Goal: Task Accomplishment & Management: Use online tool/utility

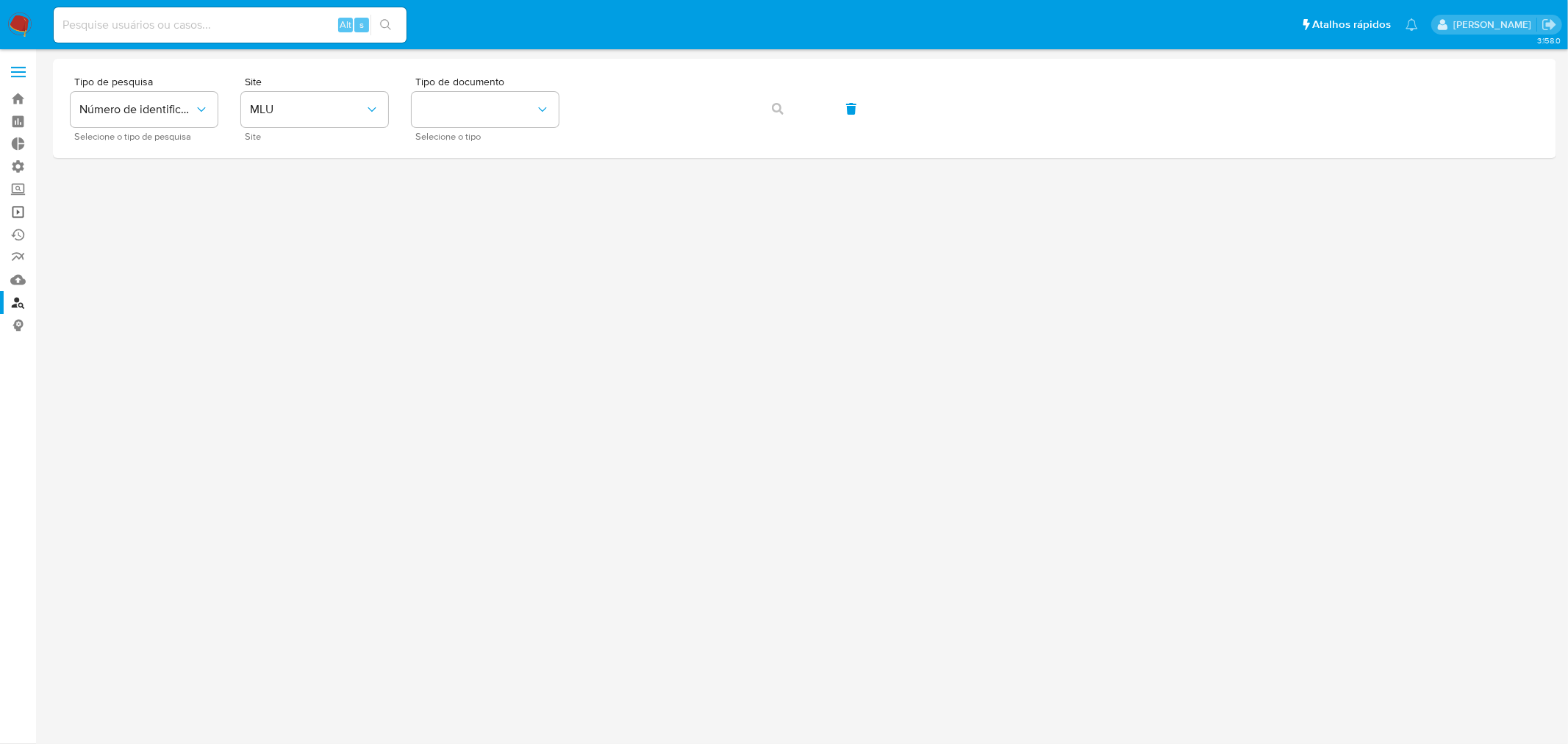
click at [23, 206] on link "Operações em massa" at bounding box center [87, 213] width 175 height 23
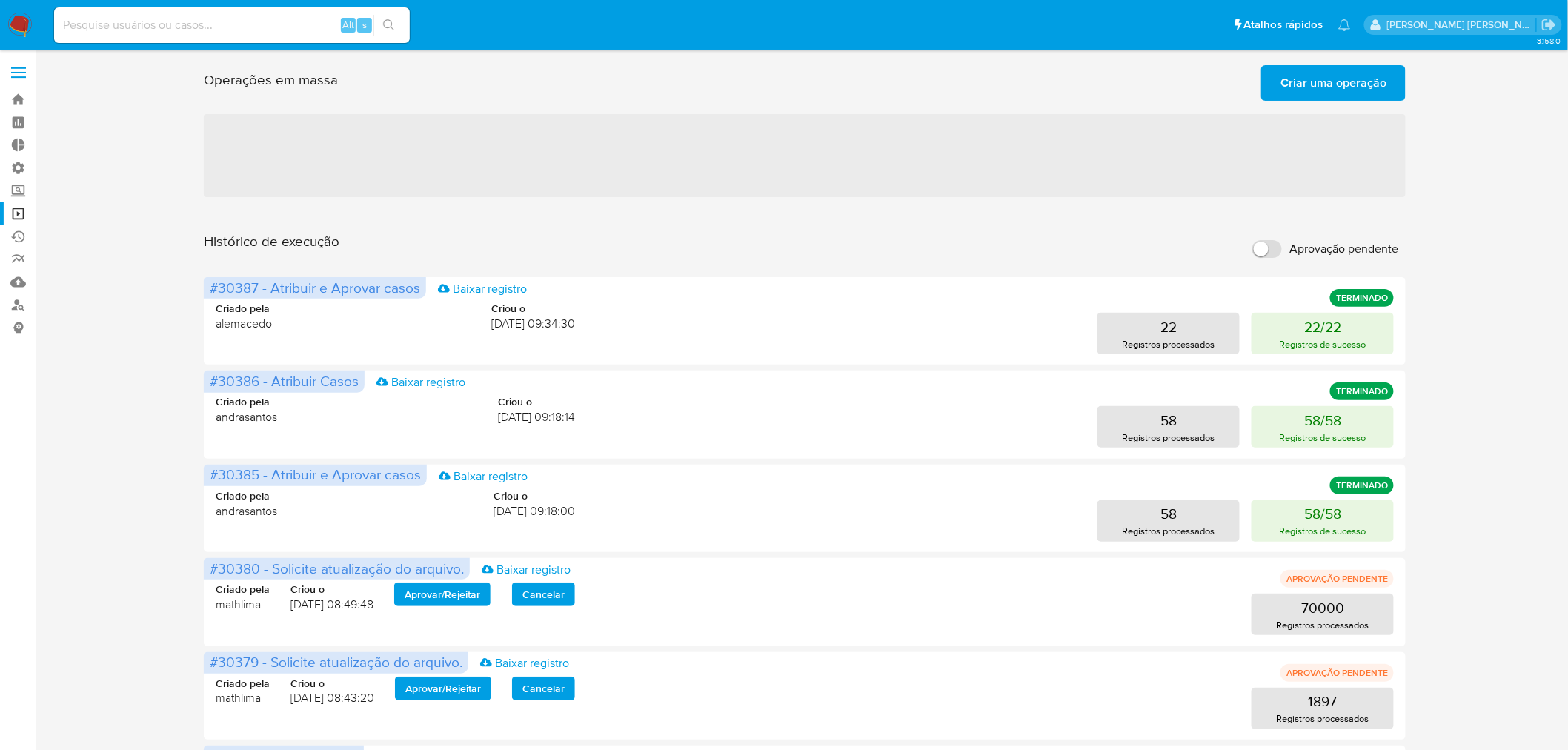
click at [1260, 249] on input "Aprovação pendente" at bounding box center [1267, 249] width 29 height 18
checkbox input "true"
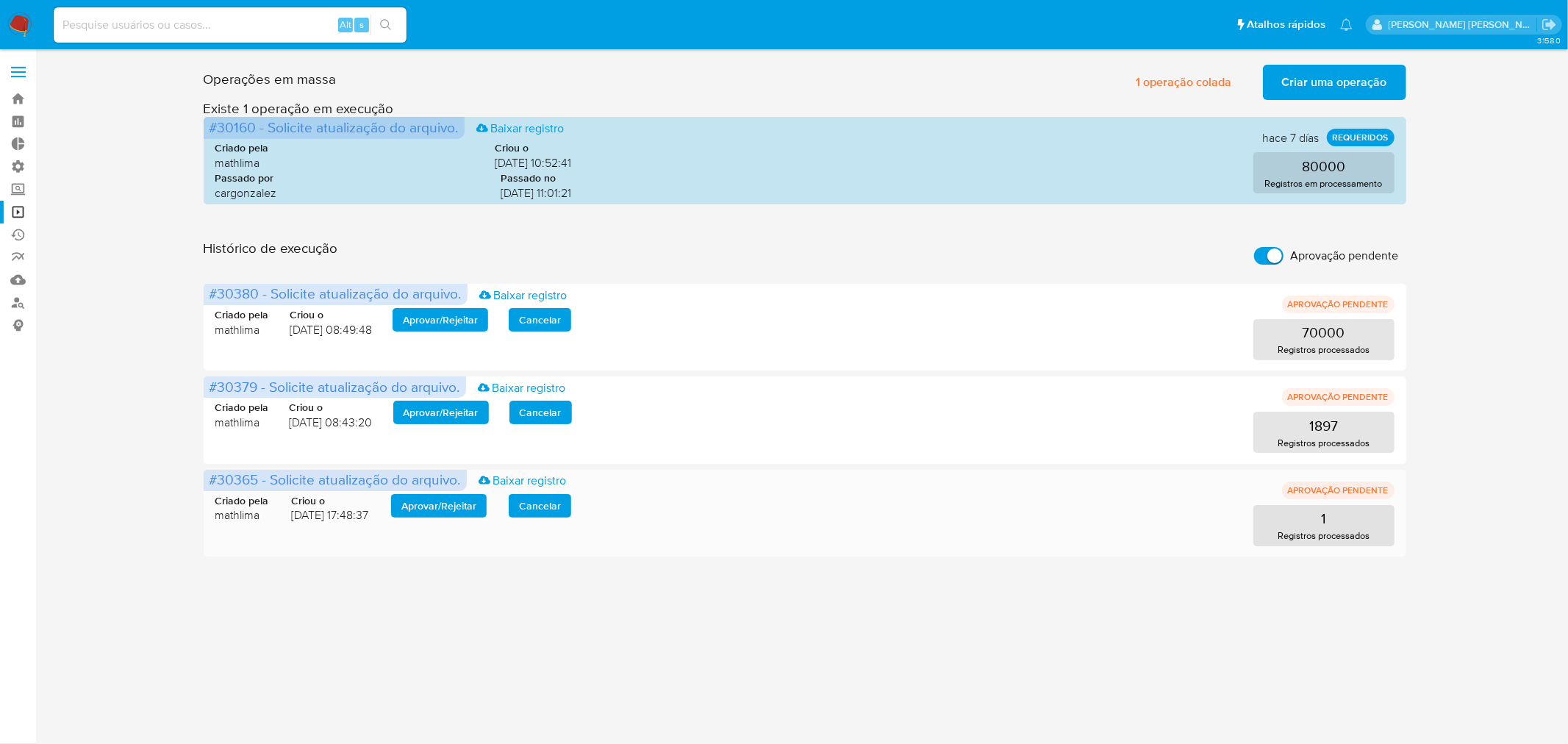
click at [447, 504] on span "Aprovar / Rejeitar" at bounding box center [439, 505] width 75 height 20
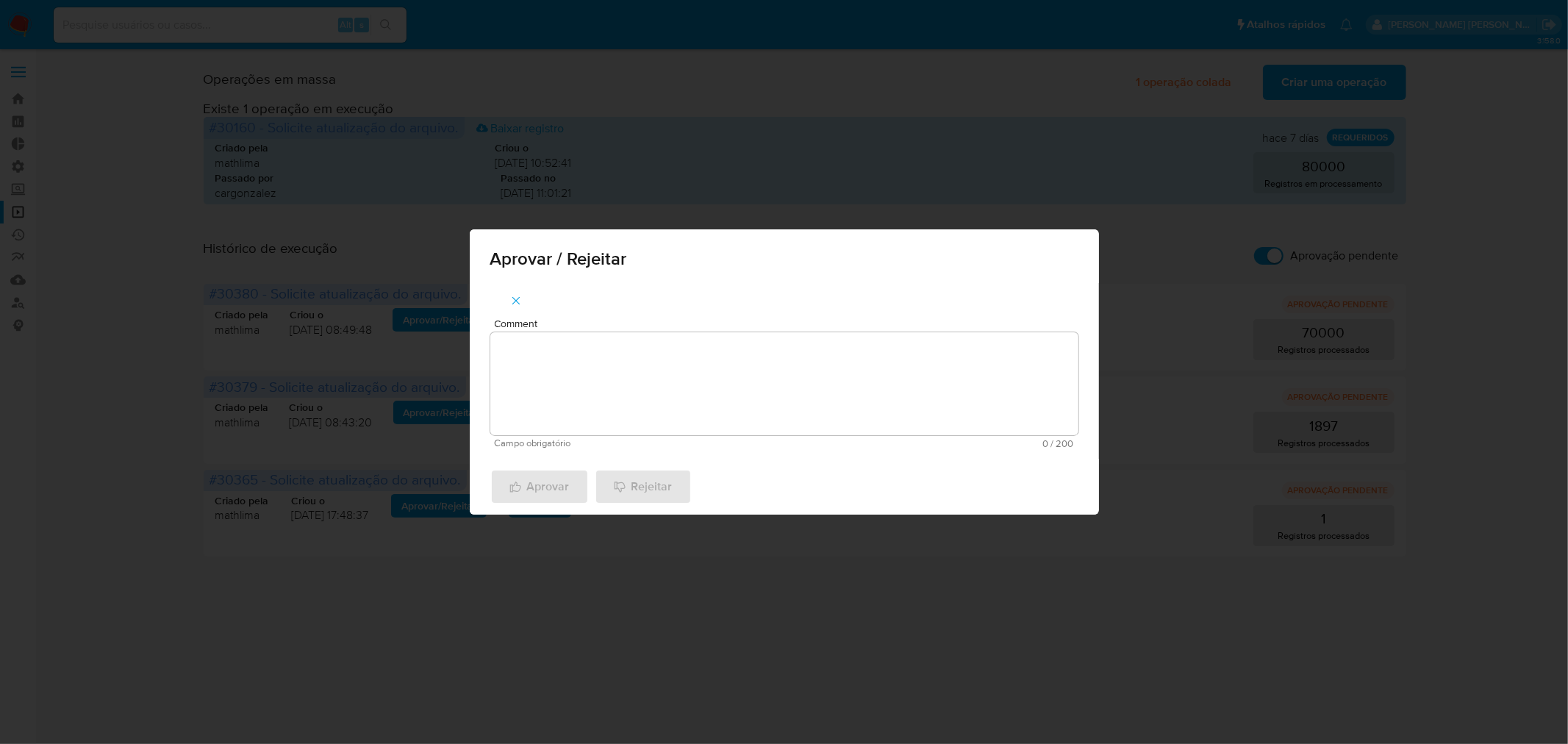
click at [673, 350] on textarea "Comment" at bounding box center [784, 384] width 588 height 103
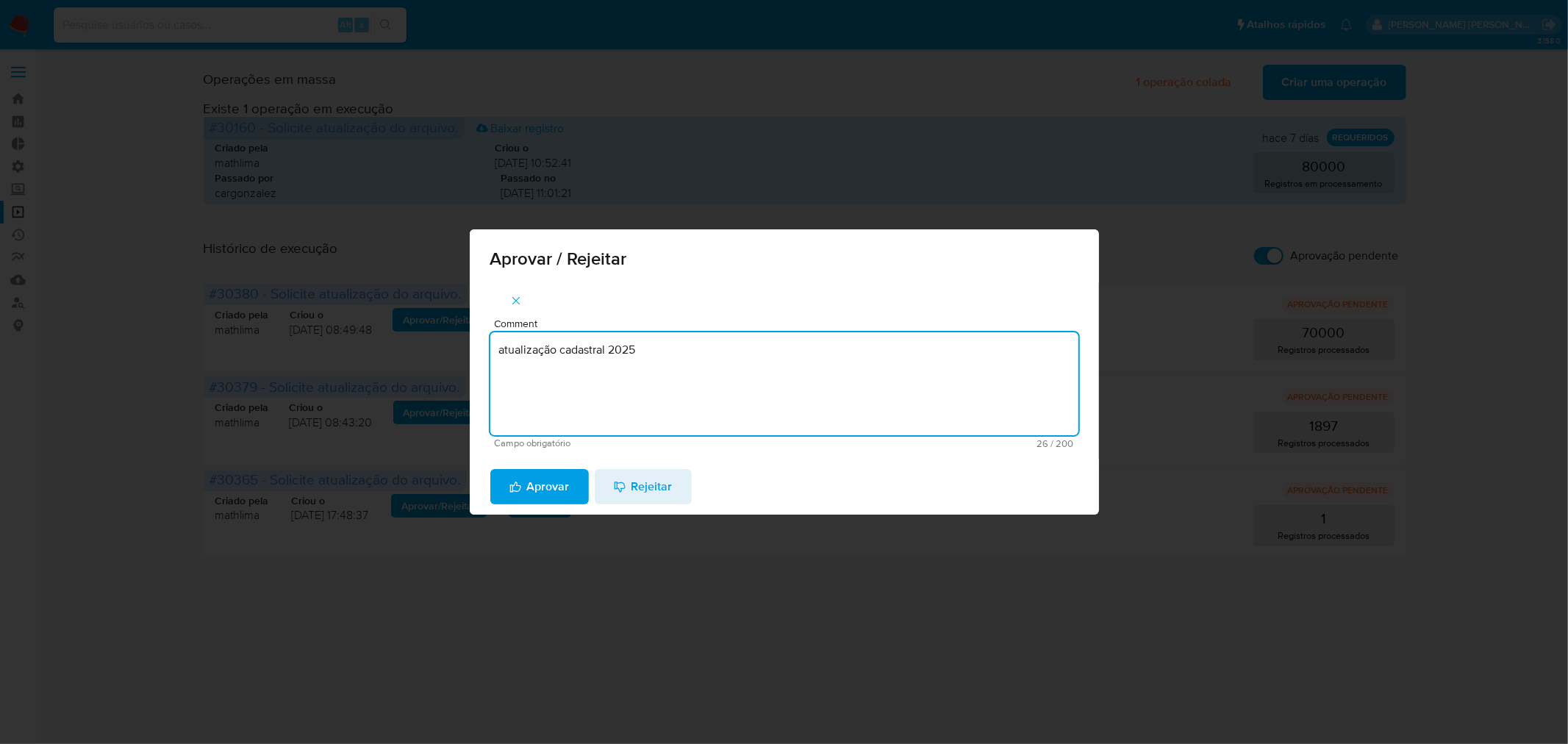
click at [674, 352] on textarea "atualização cadastral 2025" at bounding box center [784, 384] width 588 height 103
click at [674, 351] on textarea "atualização cadastral 2025" at bounding box center [784, 384] width 588 height 103
type textarea "atualização cadastral 2025"
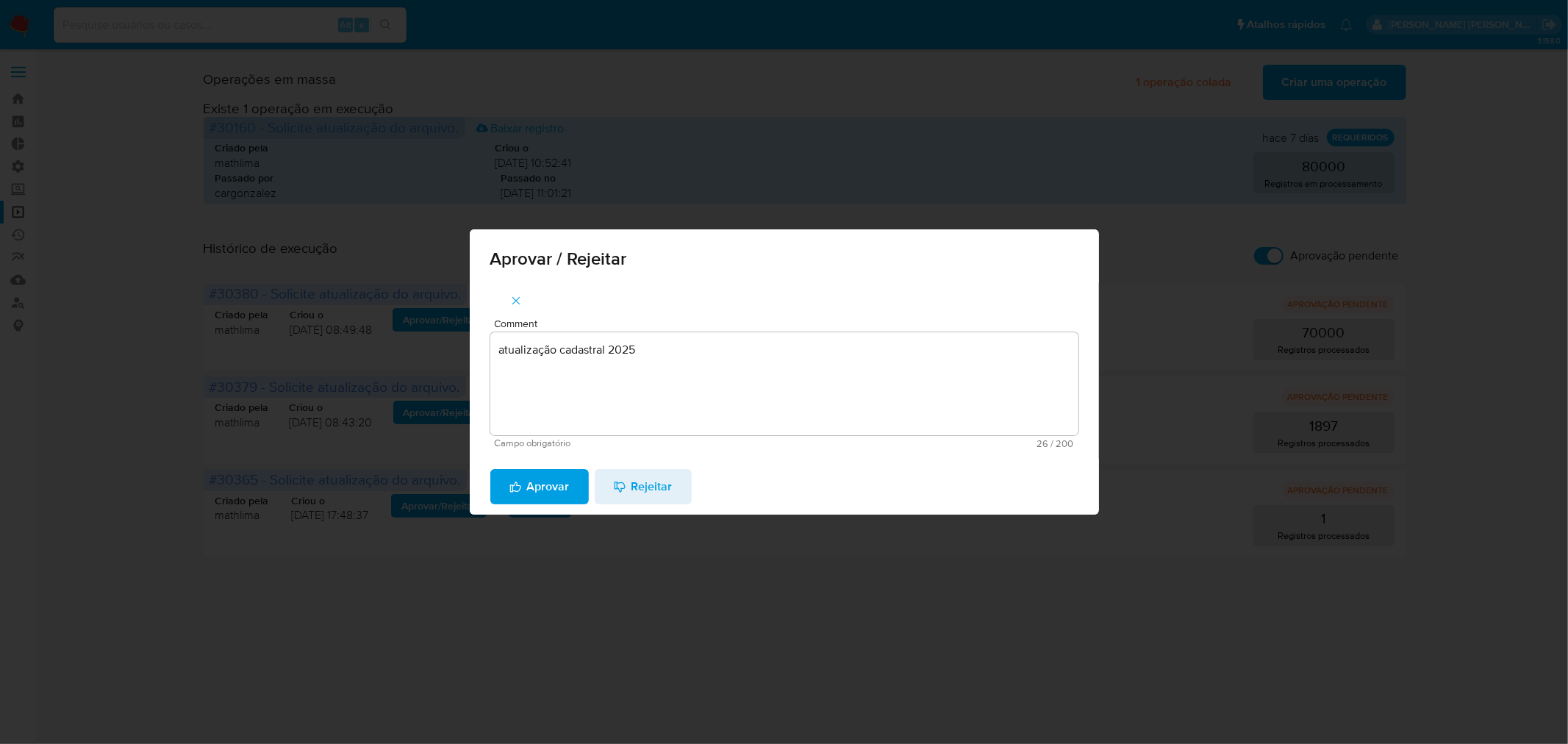
click at [542, 475] on span "Aprovar" at bounding box center [539, 486] width 60 height 32
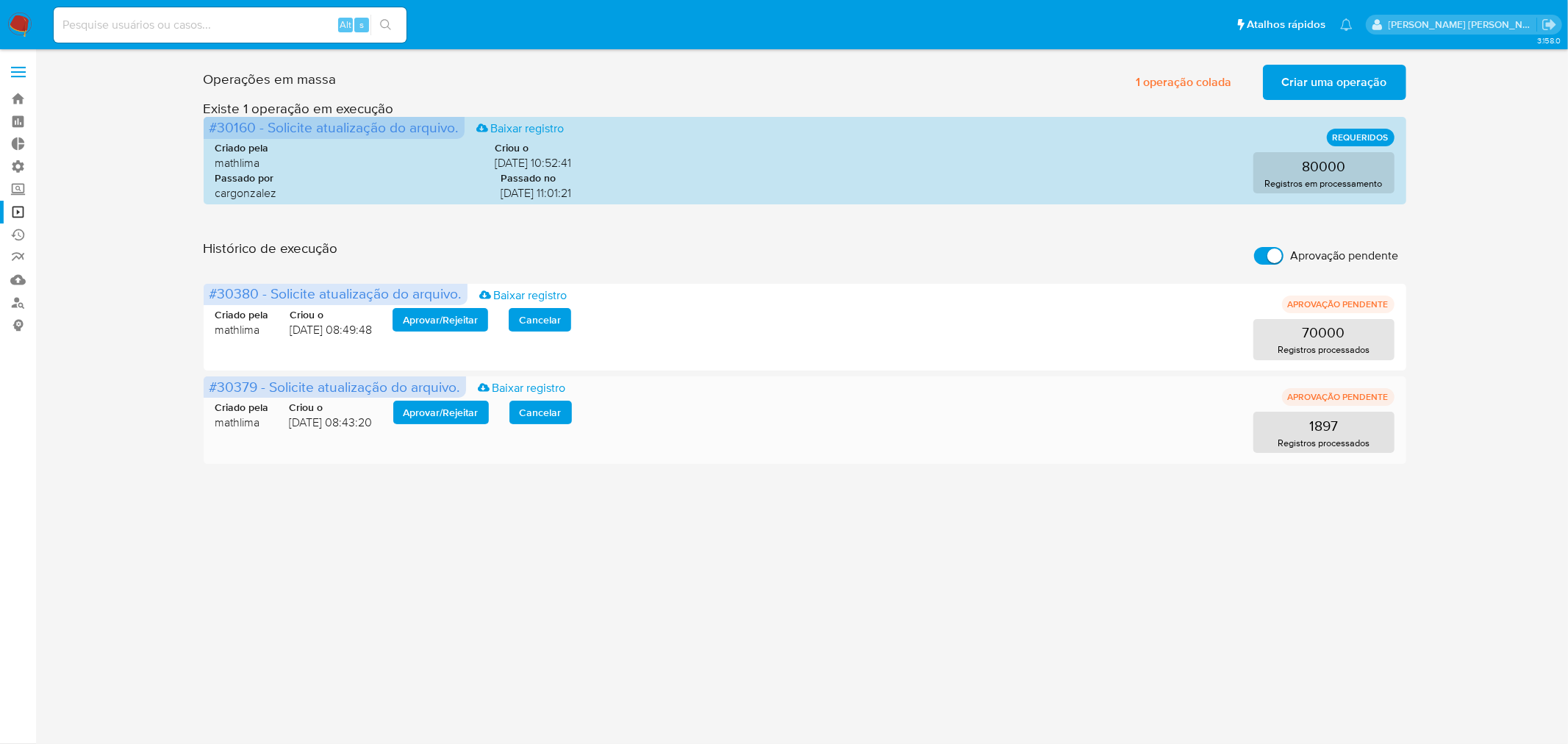
click at [425, 412] on span "Aprovar / Rejeitar" at bounding box center [442, 412] width 75 height 20
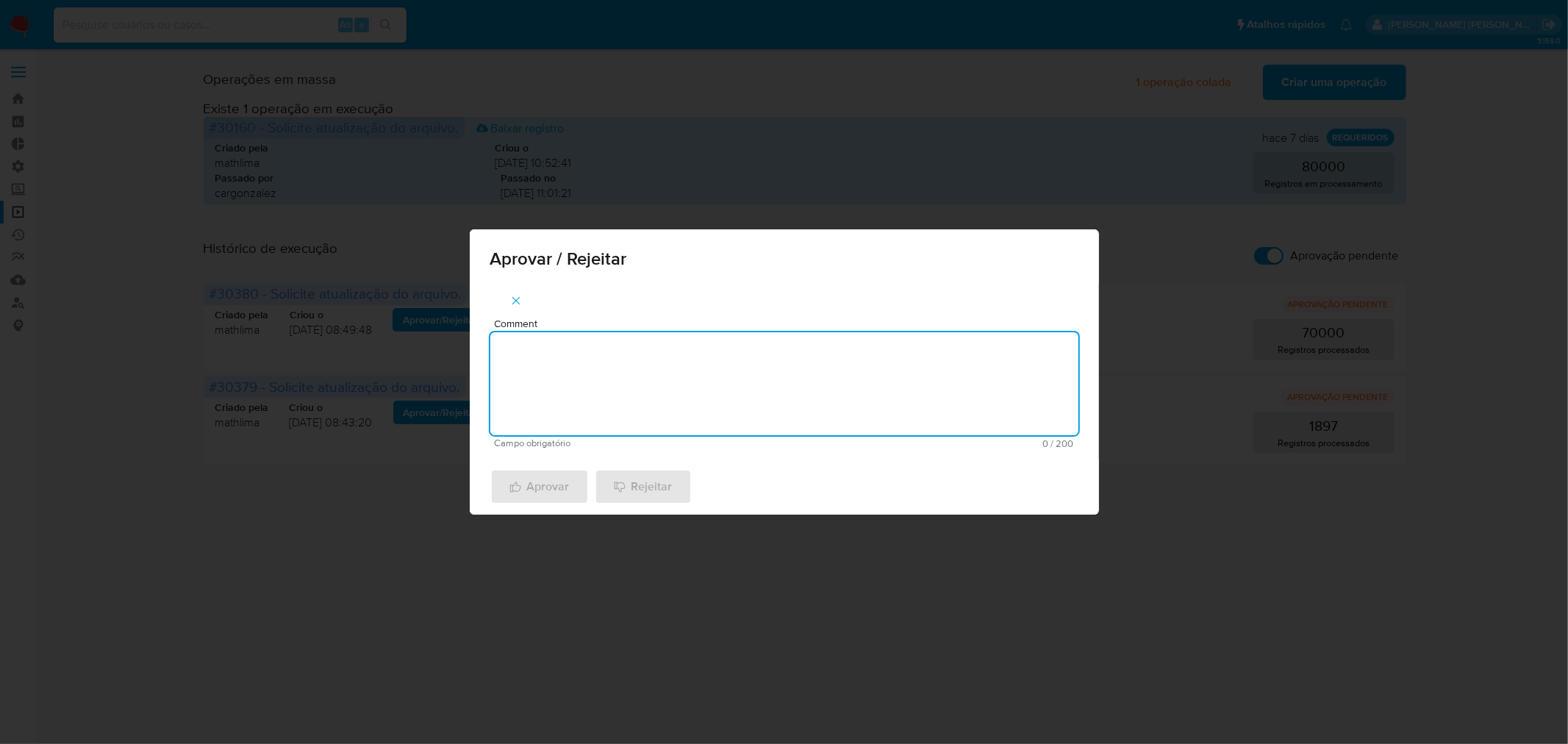
click at [571, 398] on textarea "Comment" at bounding box center [784, 384] width 588 height 103
paste textarea "atualização cadastral 2025"
type textarea "atualização cadastral 2025"
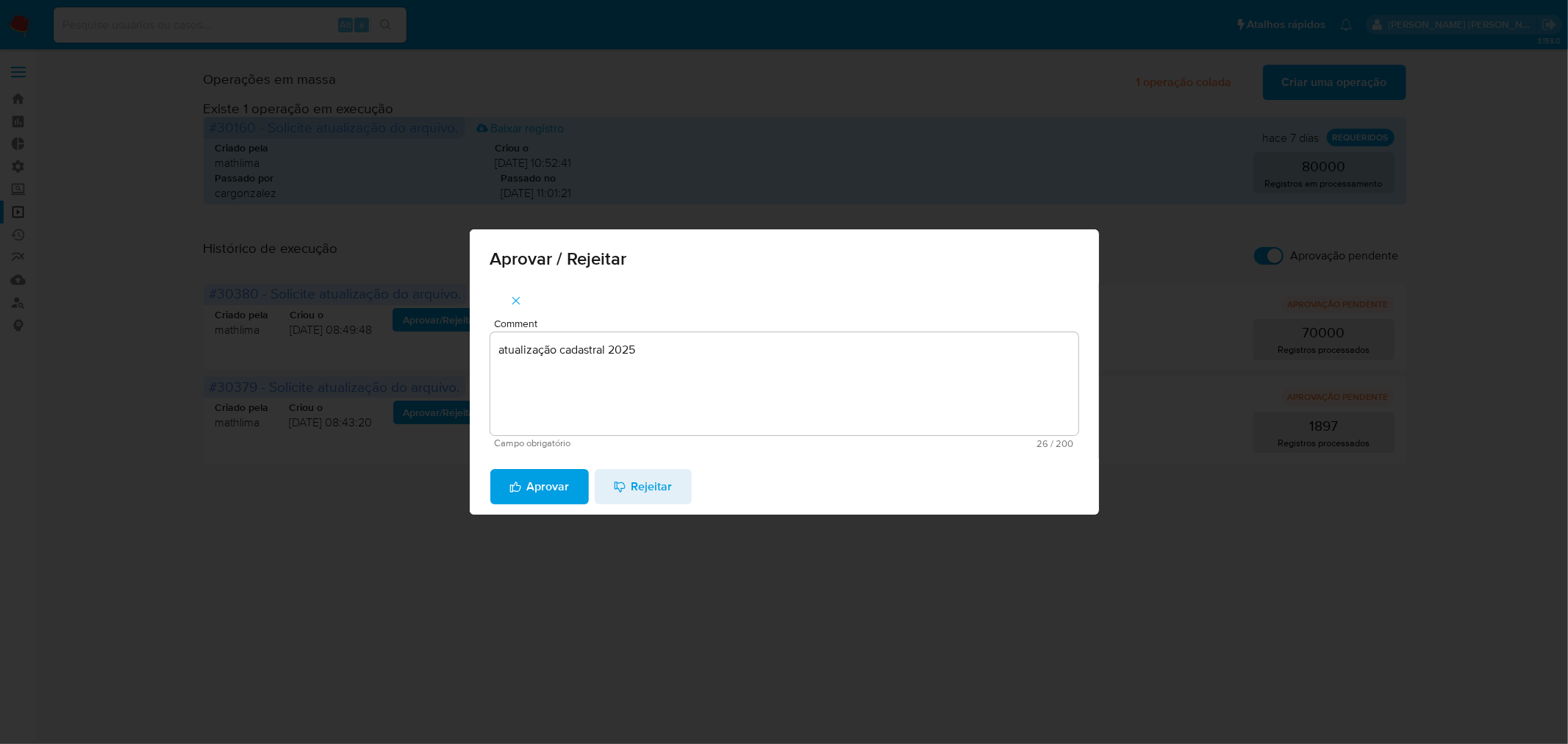
click at [537, 480] on span "Aprovar" at bounding box center [539, 486] width 60 height 32
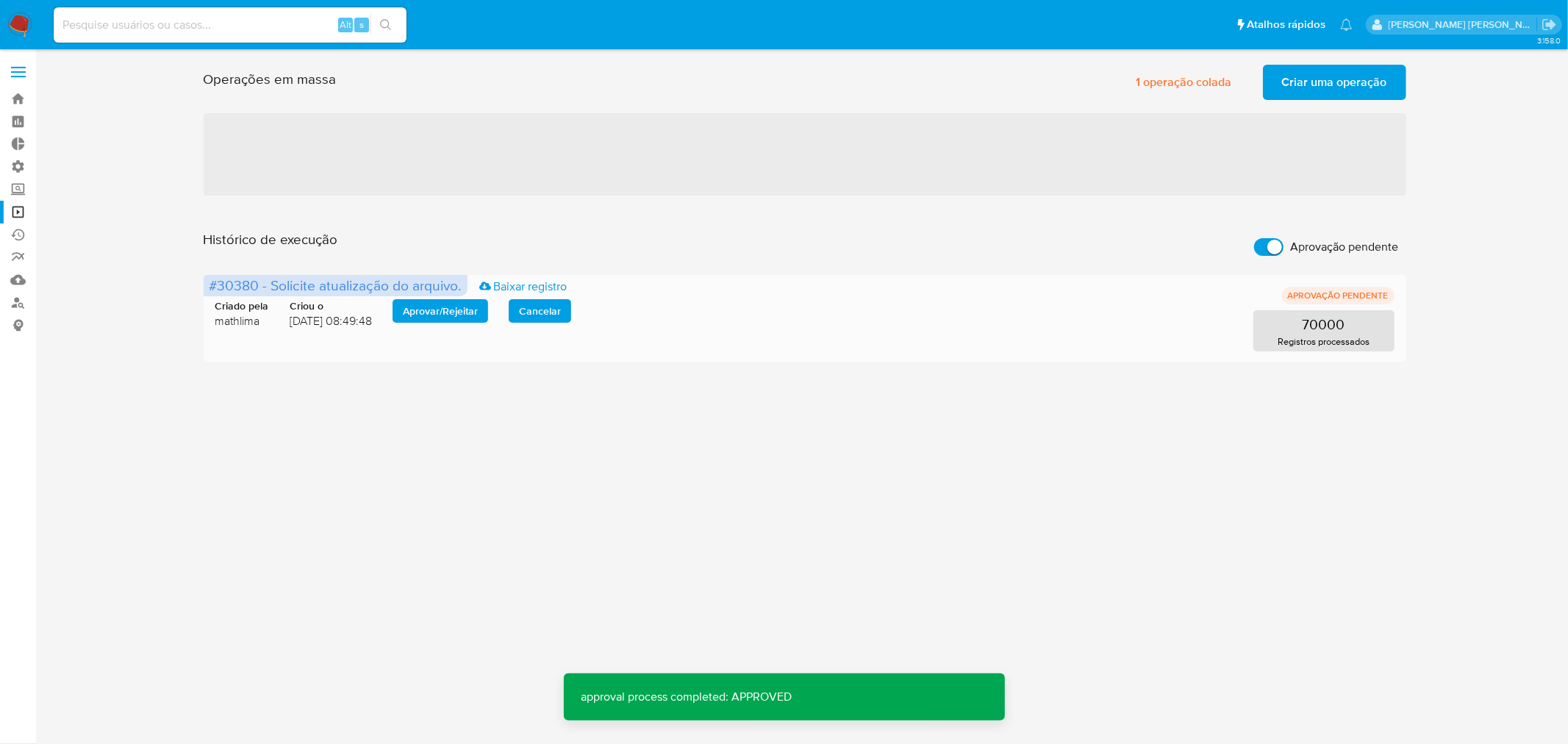
click at [439, 309] on span "Aprovar / Rejeitar" at bounding box center [441, 310] width 75 height 20
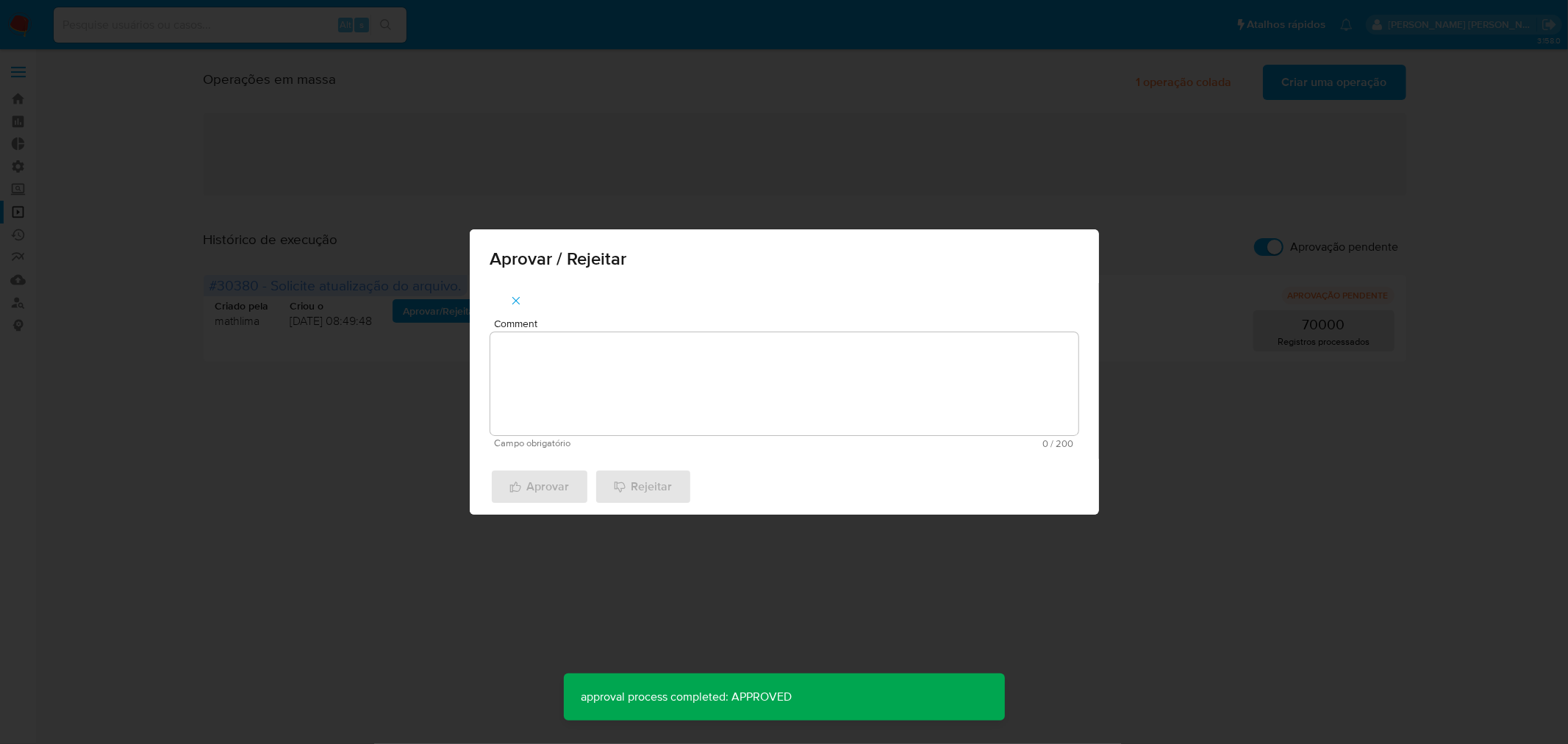
click at [515, 373] on textarea "Comment" at bounding box center [784, 384] width 588 height 103
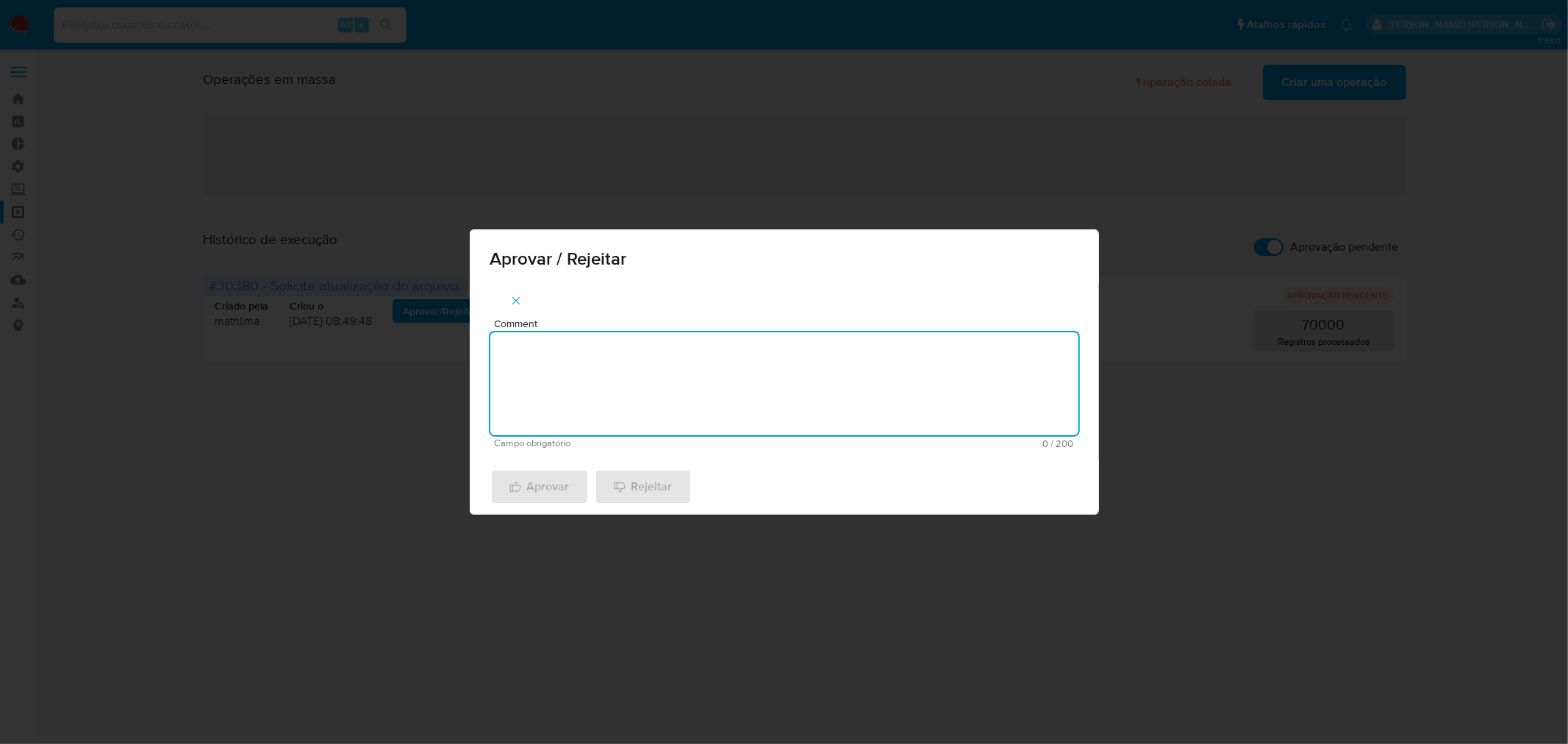
paste textarea "atualização cadastral 2025"
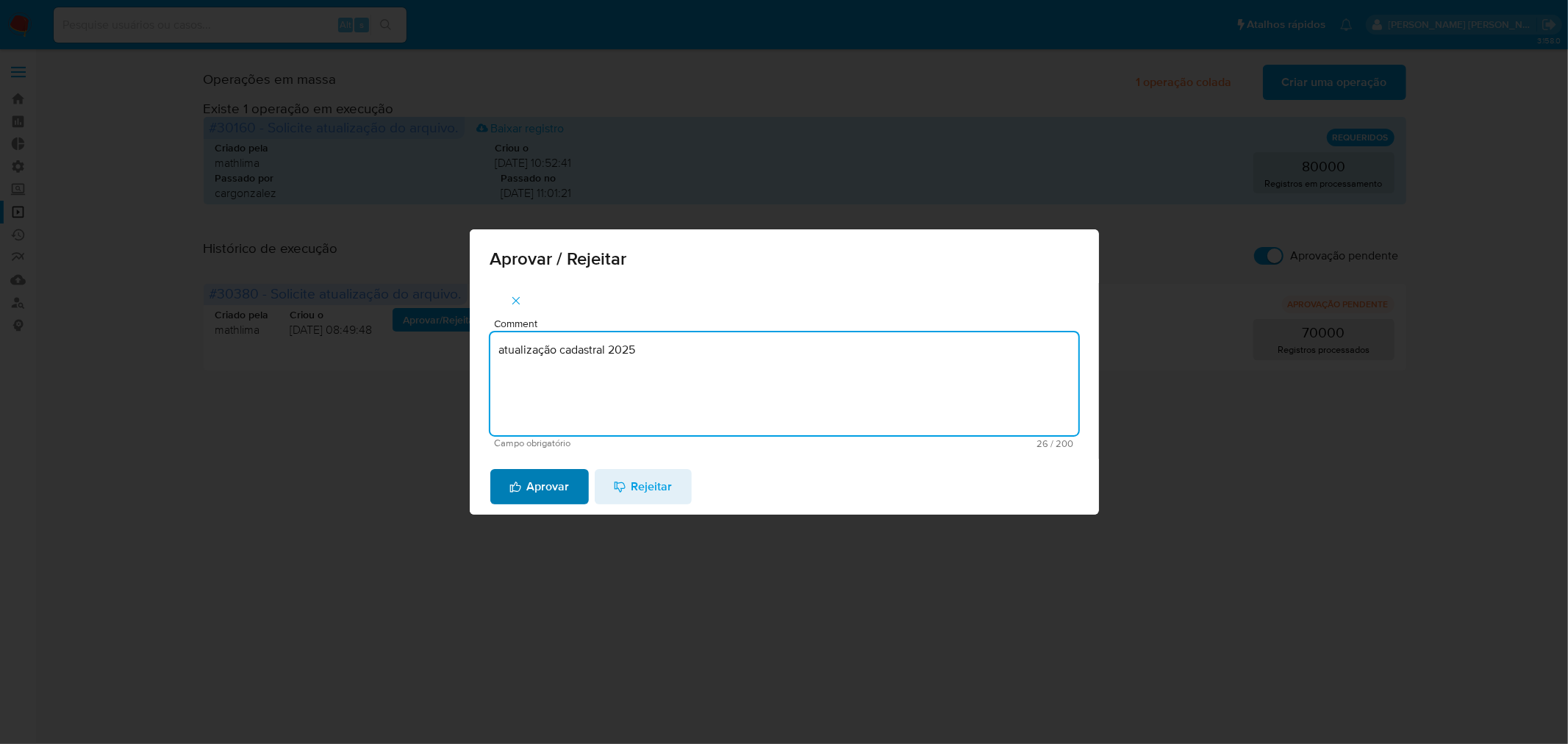
type textarea "atualização cadastral 2025"
click at [525, 471] on span "Aprovar" at bounding box center [539, 486] width 60 height 32
